Goal: Task Accomplishment & Management: Manage account settings

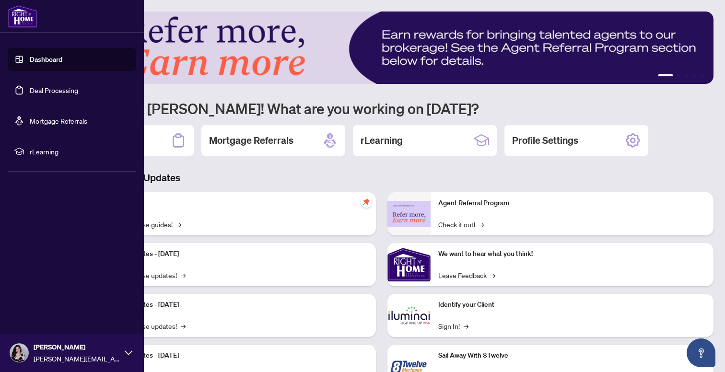
click at [31, 86] on link "Deal Processing" at bounding box center [54, 90] width 48 height 9
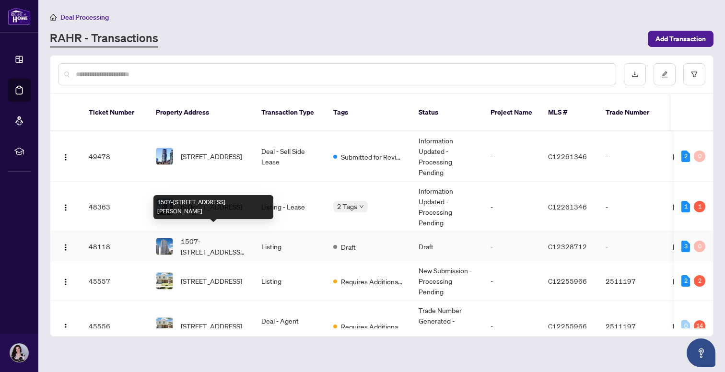
click at [207, 236] on span "1507-[STREET_ADDRESS][PERSON_NAME]" at bounding box center [213, 246] width 65 height 21
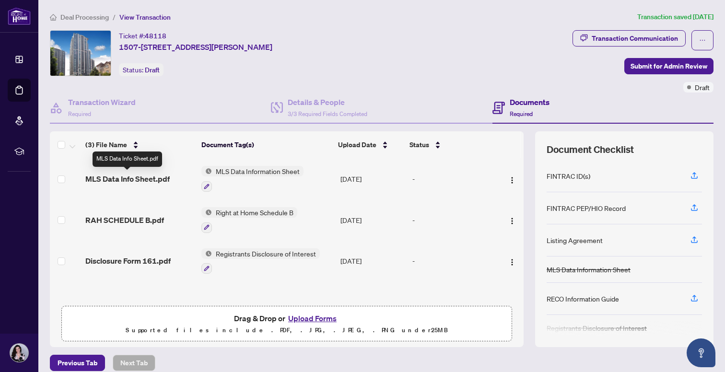
click at [128, 182] on span "MLS Data Info Sheet.pdf" at bounding box center [127, 179] width 84 height 12
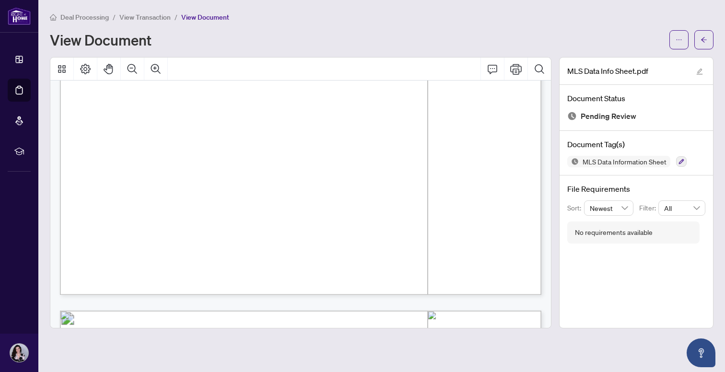
scroll to position [420, 0]
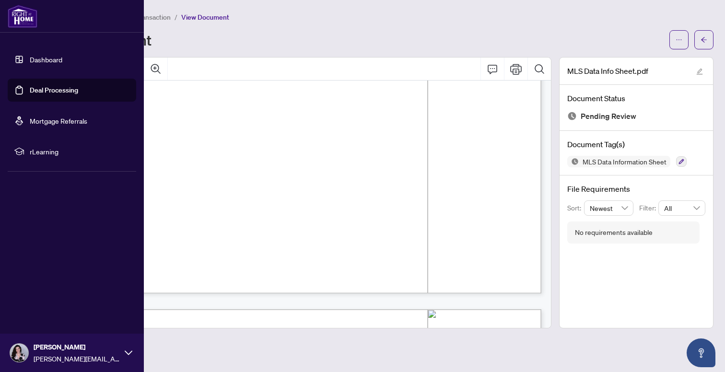
click at [38, 86] on link "Deal Processing" at bounding box center [54, 90] width 48 height 9
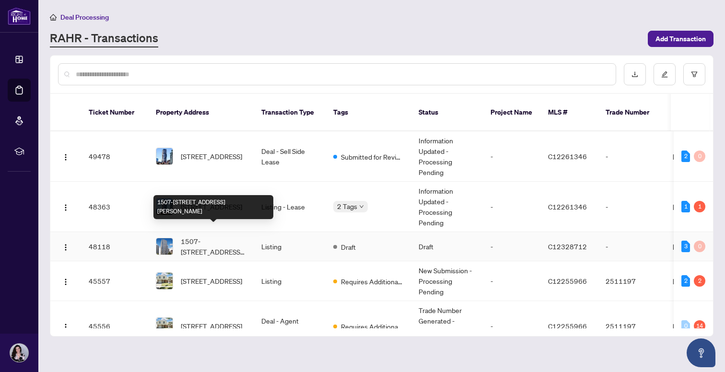
click at [195, 236] on span "1507-[STREET_ADDRESS][PERSON_NAME]" at bounding box center [213, 246] width 65 height 21
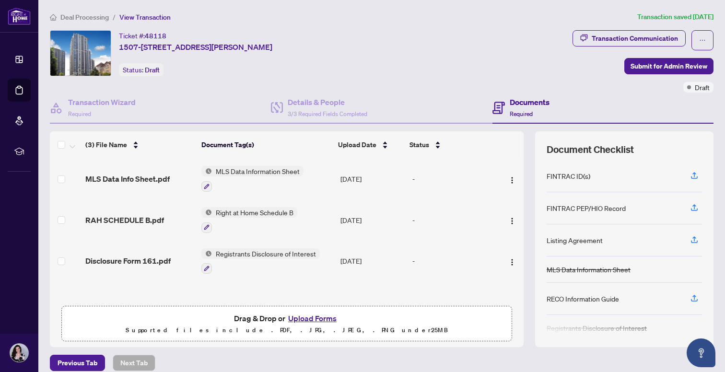
click at [574, 239] on div "Listing Agreement" at bounding box center [575, 240] width 56 height 11
click at [698, 239] on icon "button" at bounding box center [694, 239] width 9 height 9
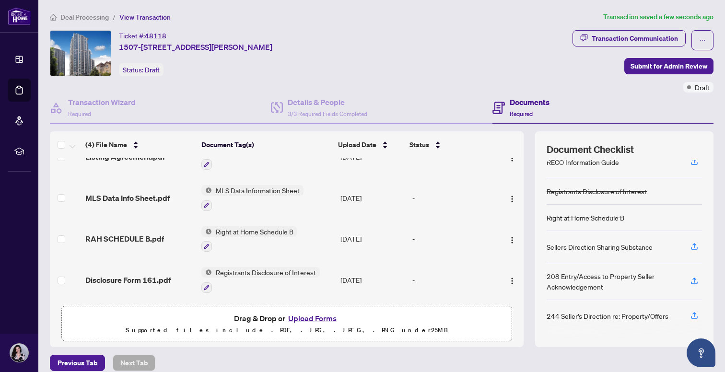
scroll to position [25, 0]
